Goal: Task Accomplishment & Management: Use online tool/utility

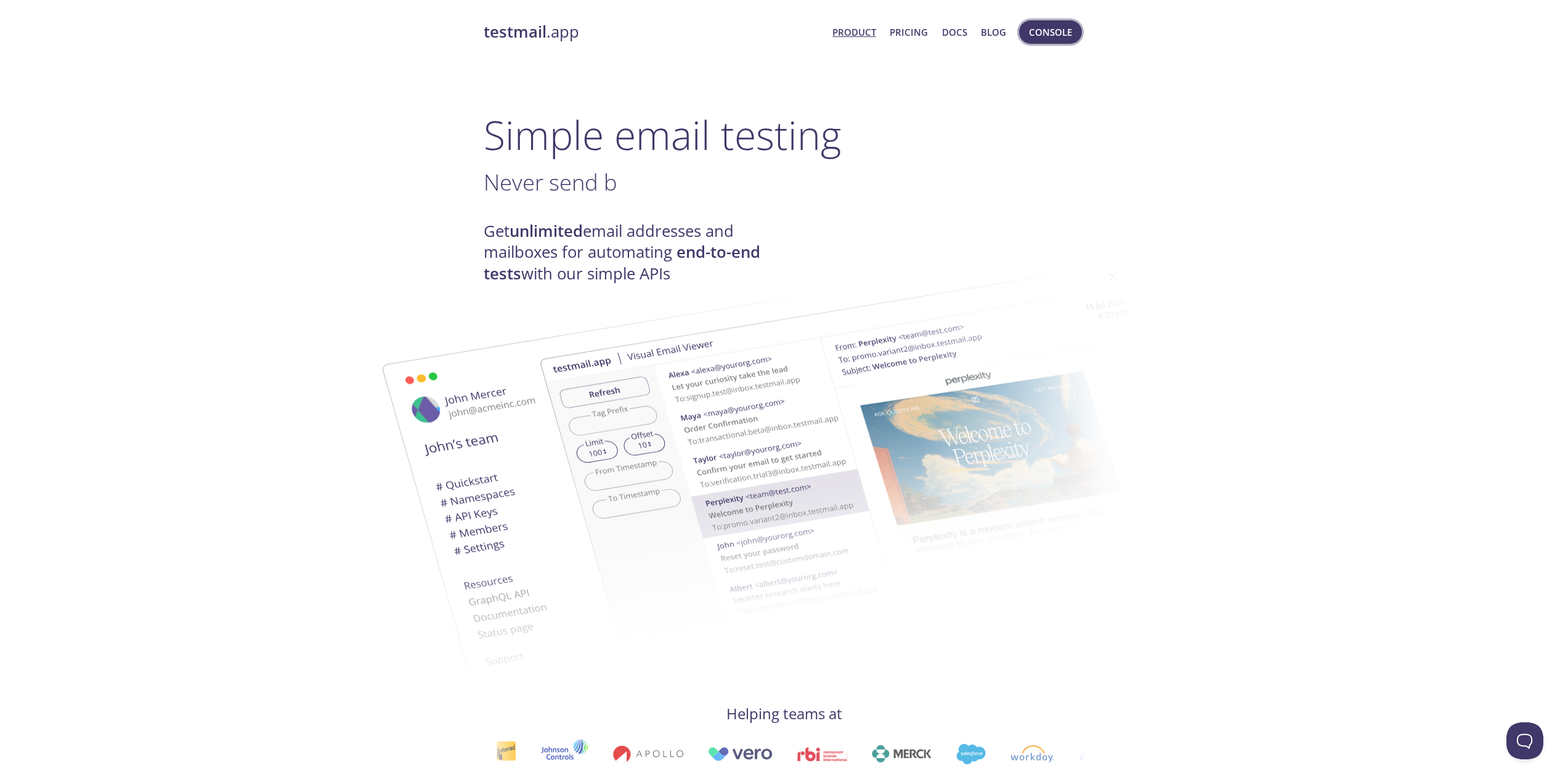
click at [1051, 24] on span "Console" at bounding box center [1050, 32] width 43 height 16
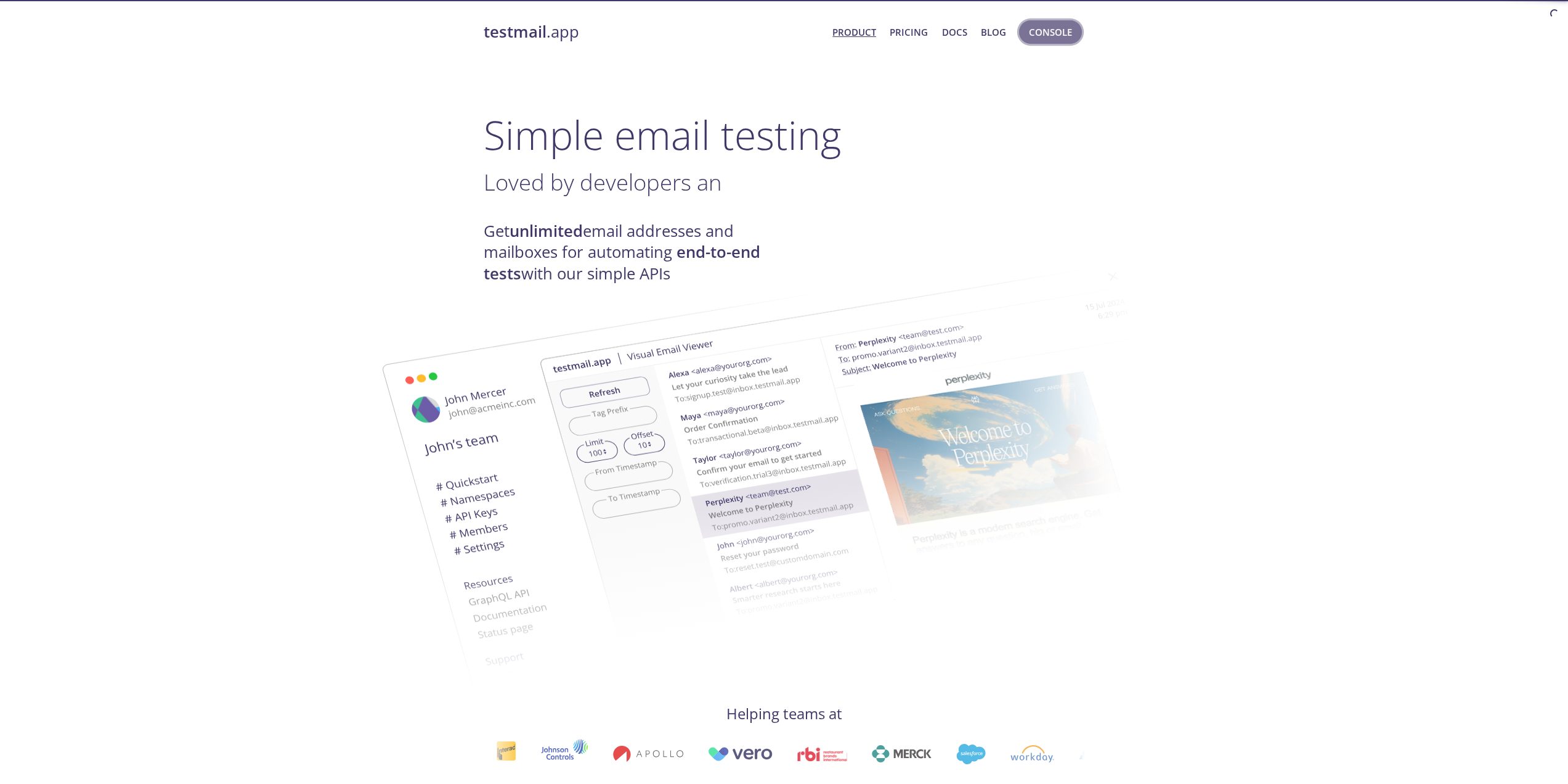
click at [1056, 27] on span "Console" at bounding box center [1050, 32] width 43 height 16
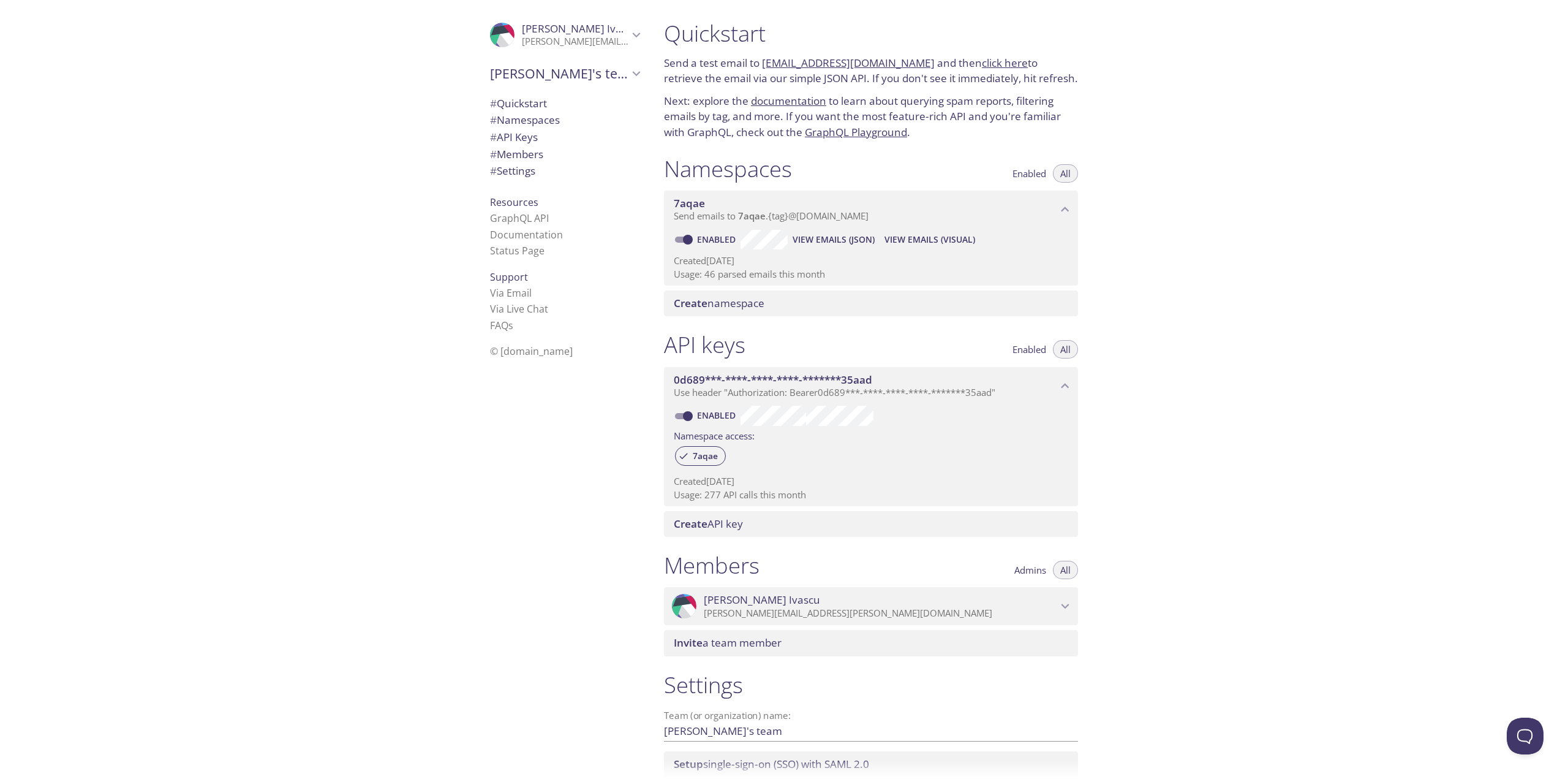
click at [904, 234] on span "View Emails (Visual)" at bounding box center [930, 240] width 90 height 15
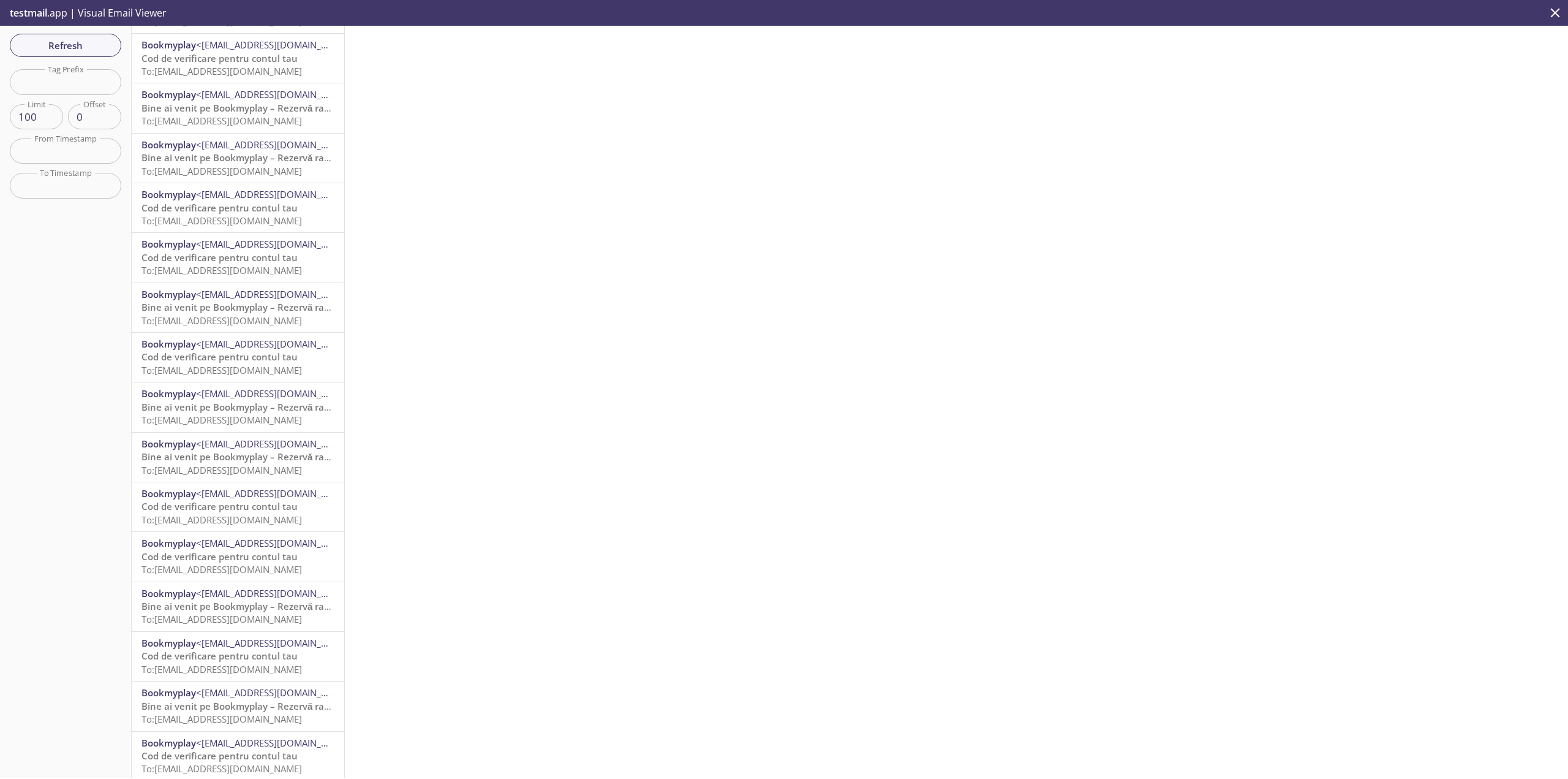
scroll to position [980, 0]
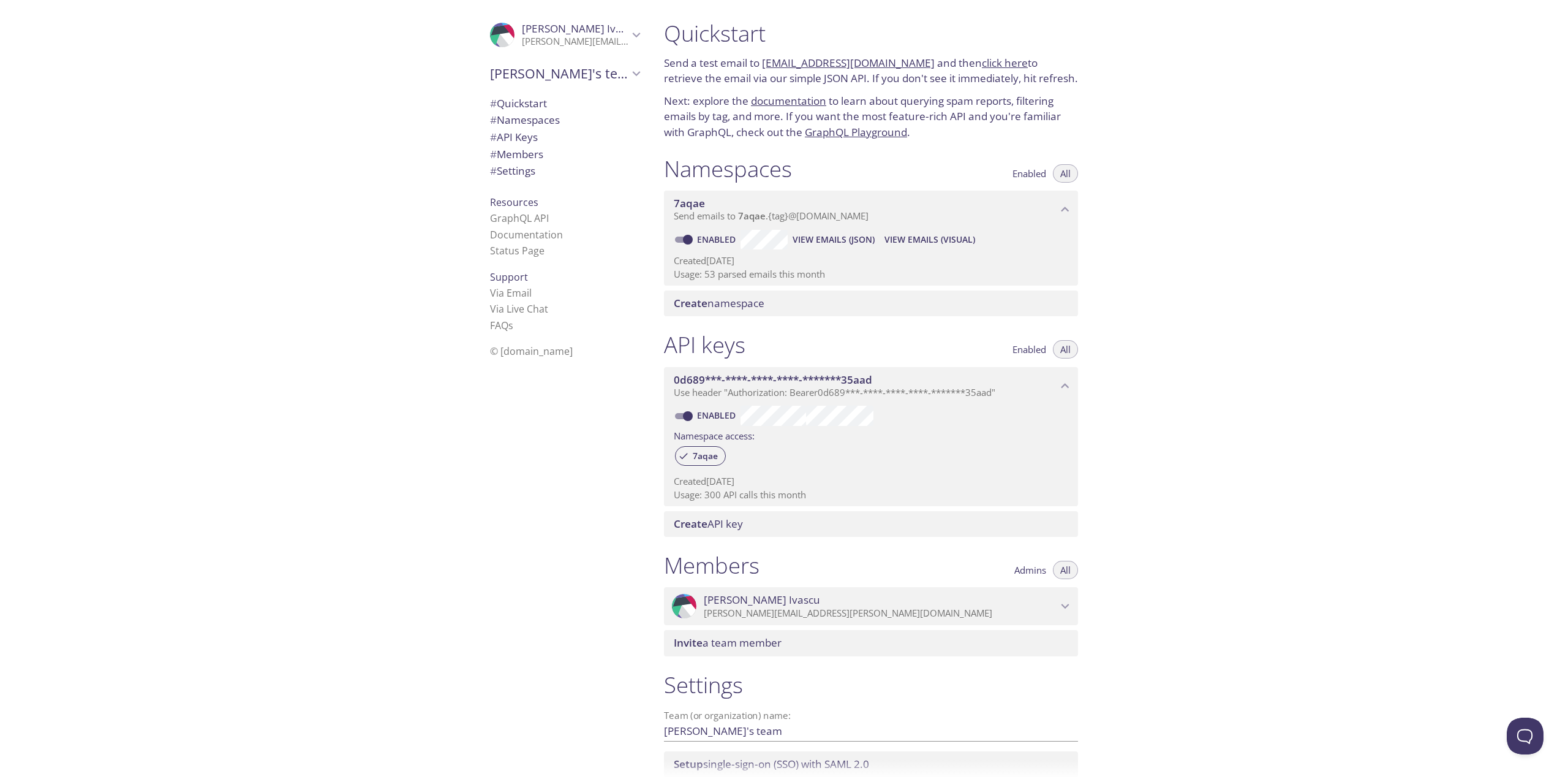
click at [954, 238] on span "View Emails (Visual)" at bounding box center [930, 240] width 90 height 15
